Goal: Transaction & Acquisition: Purchase product/service

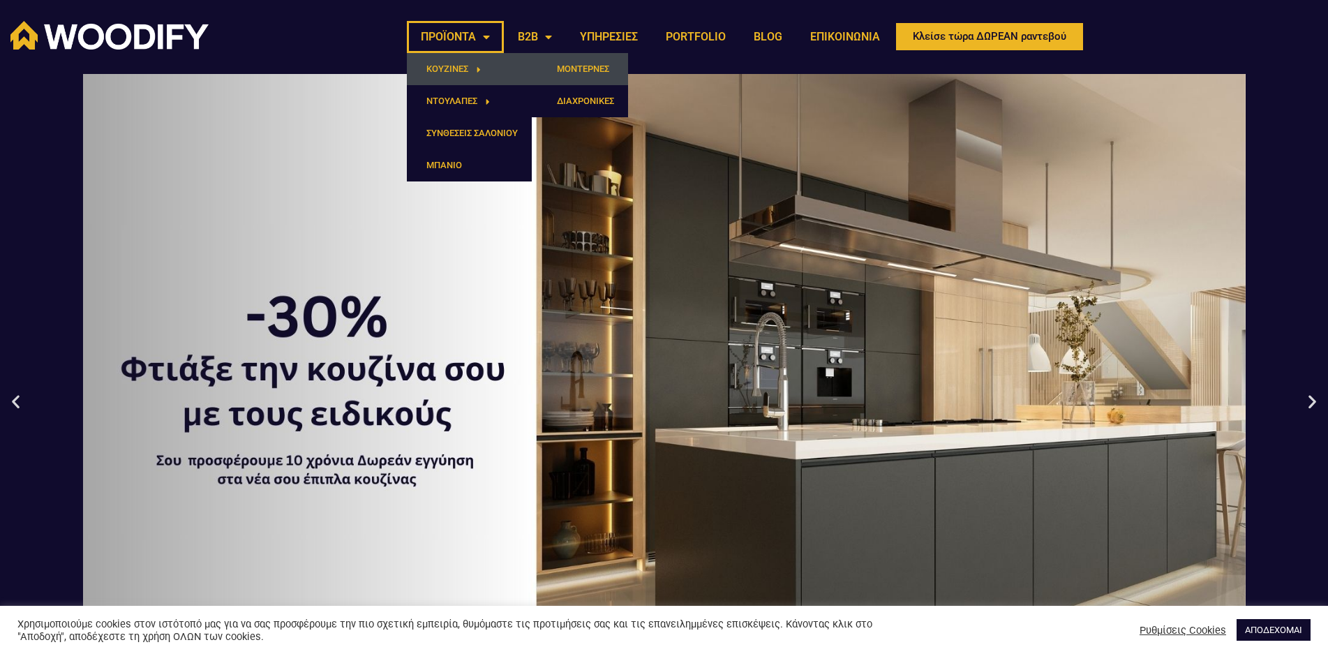
click at [586, 76] on link "ΜΟΝΤΕΡΝΕΣ" at bounding box center [580, 69] width 96 height 32
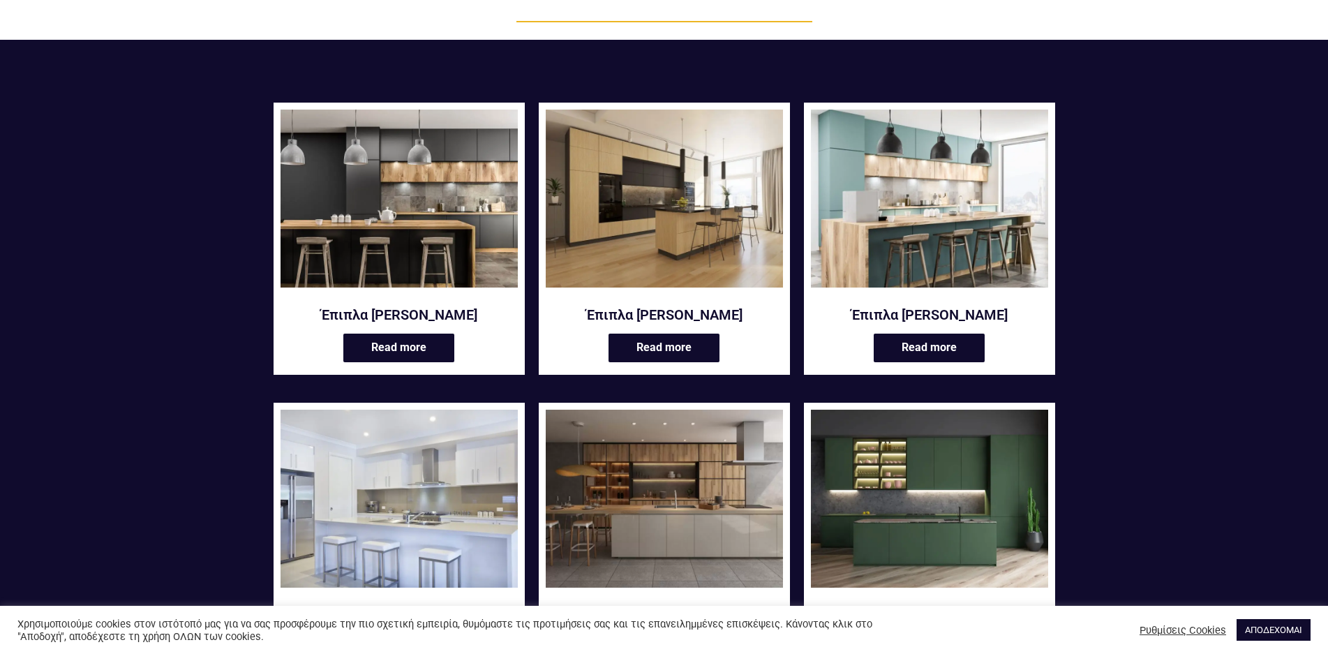
scroll to position [140, 0]
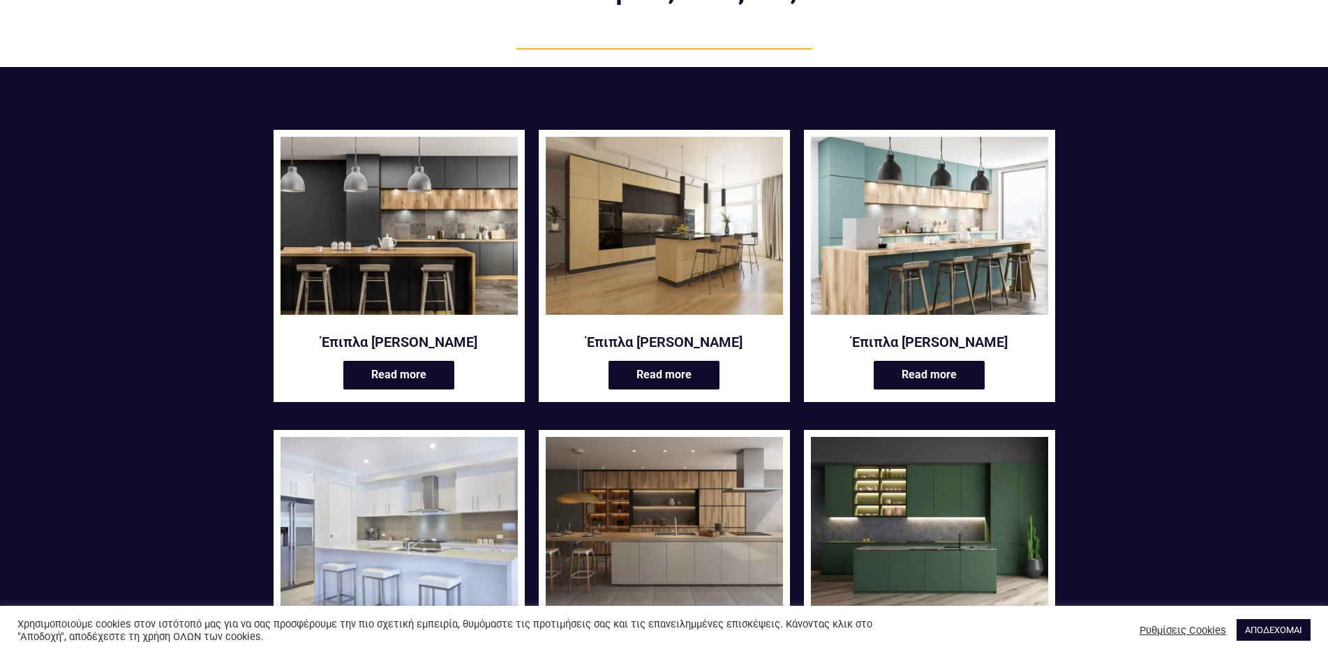
click at [705, 147] on img at bounding box center [664, 226] width 237 height 178
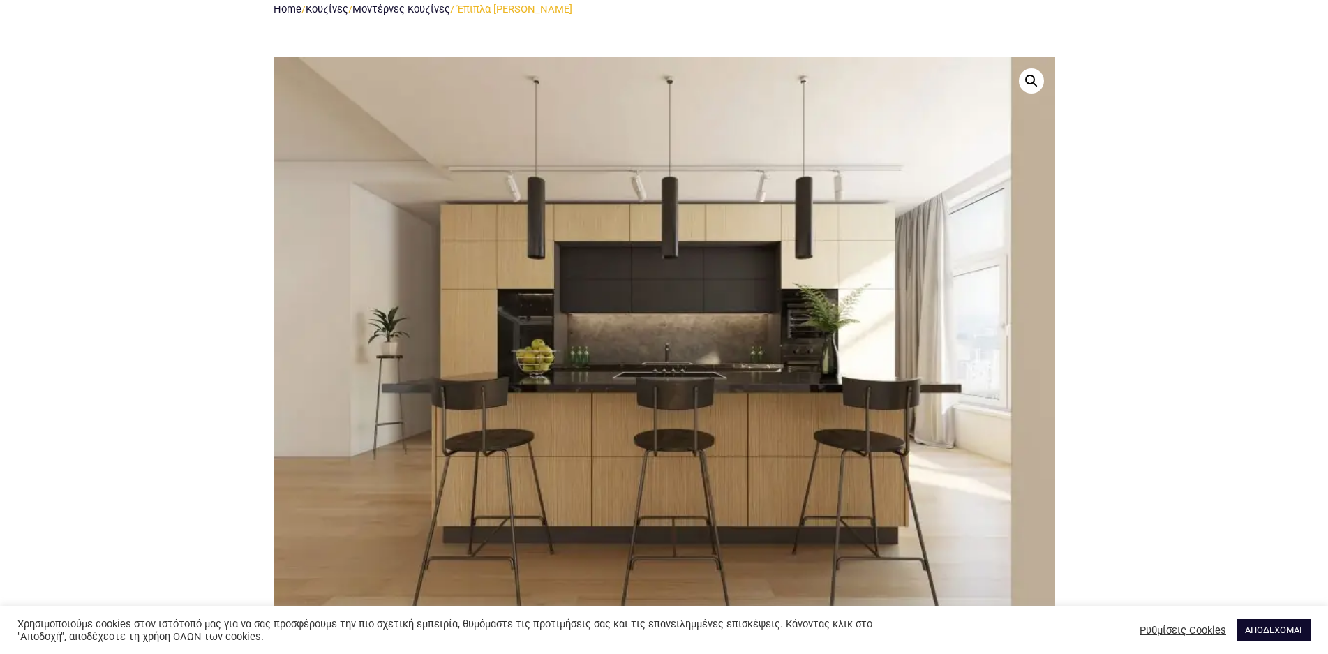
scroll to position [698, 0]
